Goal: Task Accomplishment & Management: Use online tool/utility

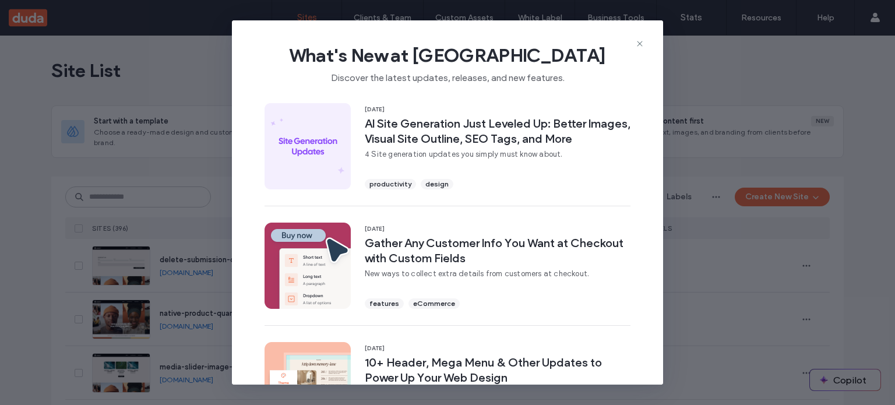
click at [632, 45] on span "What's New at Duda" at bounding box center [448, 55] width 394 height 23
click at [636, 43] on icon at bounding box center [639, 43] width 9 height 9
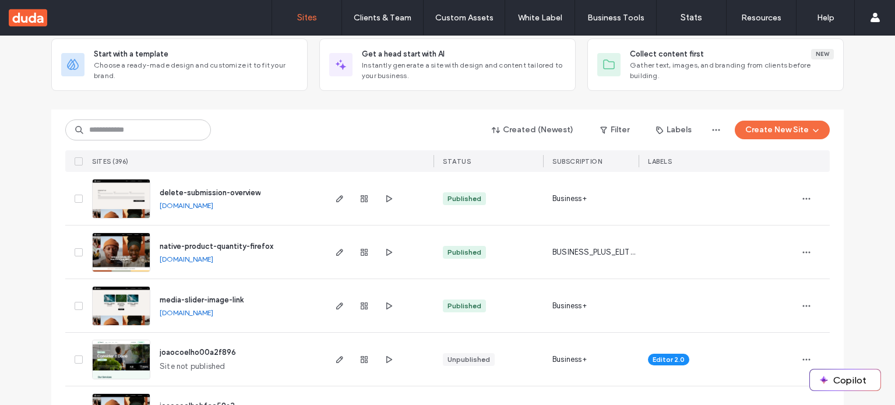
scroll to position [67, 0]
click at [339, 196] on use "button" at bounding box center [339, 198] width 7 height 7
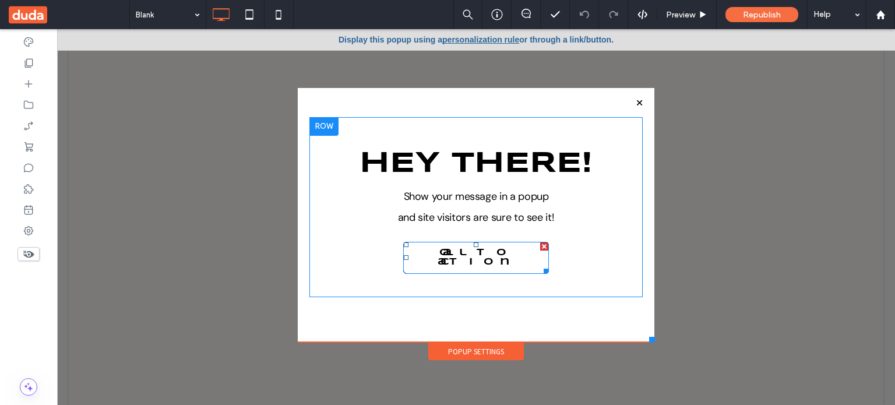
click at [471, 265] on span "Call to action" at bounding box center [476, 257] width 142 height 30
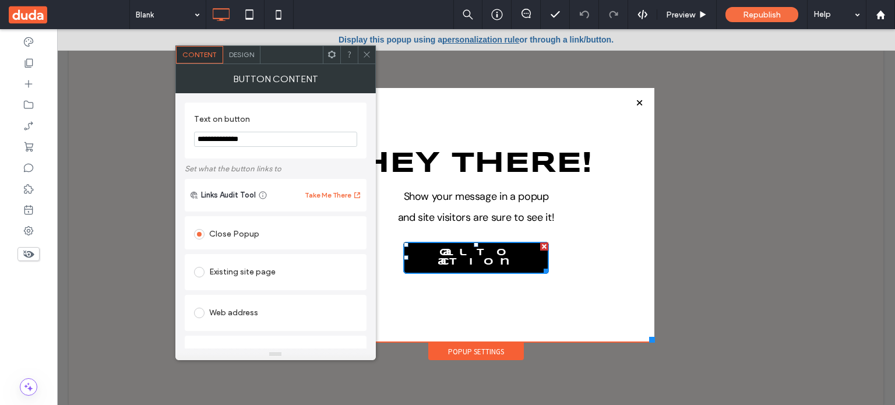
click at [368, 57] on icon at bounding box center [366, 54] width 9 height 9
